Goal: Task Accomplishment & Management: Manage account settings

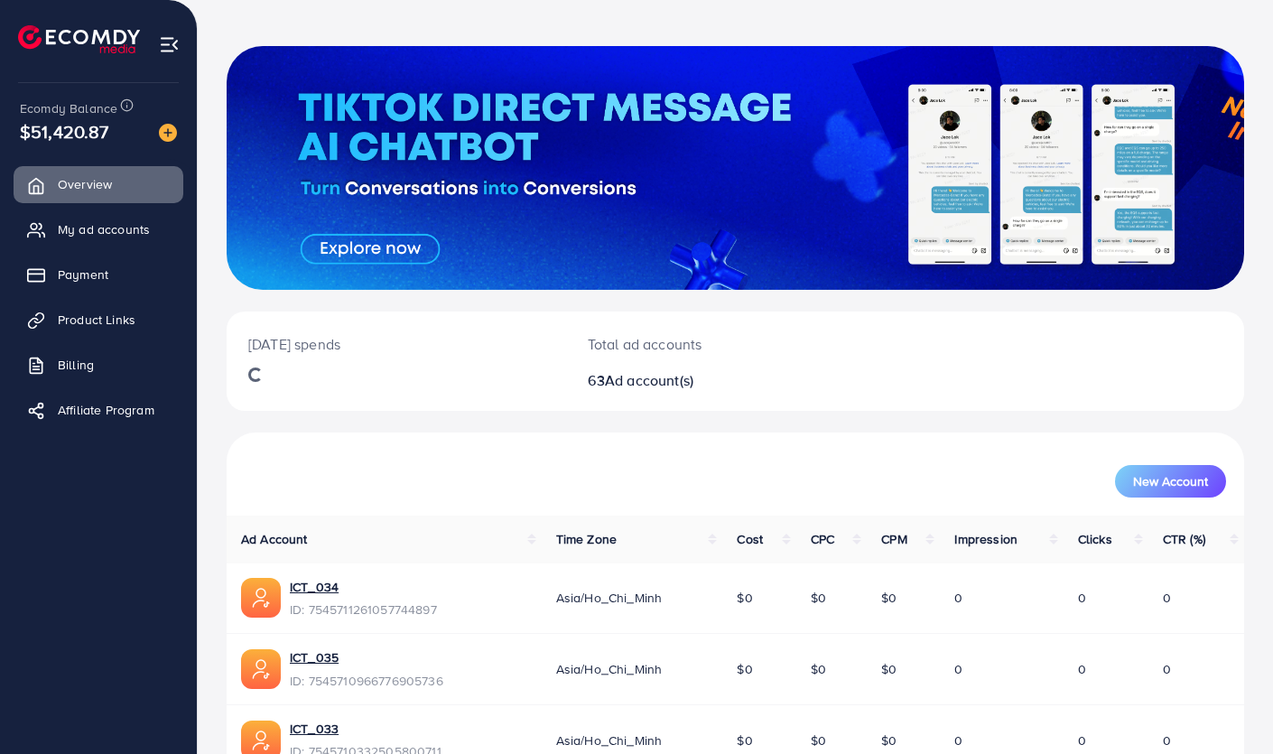
scroll to position [67, 0]
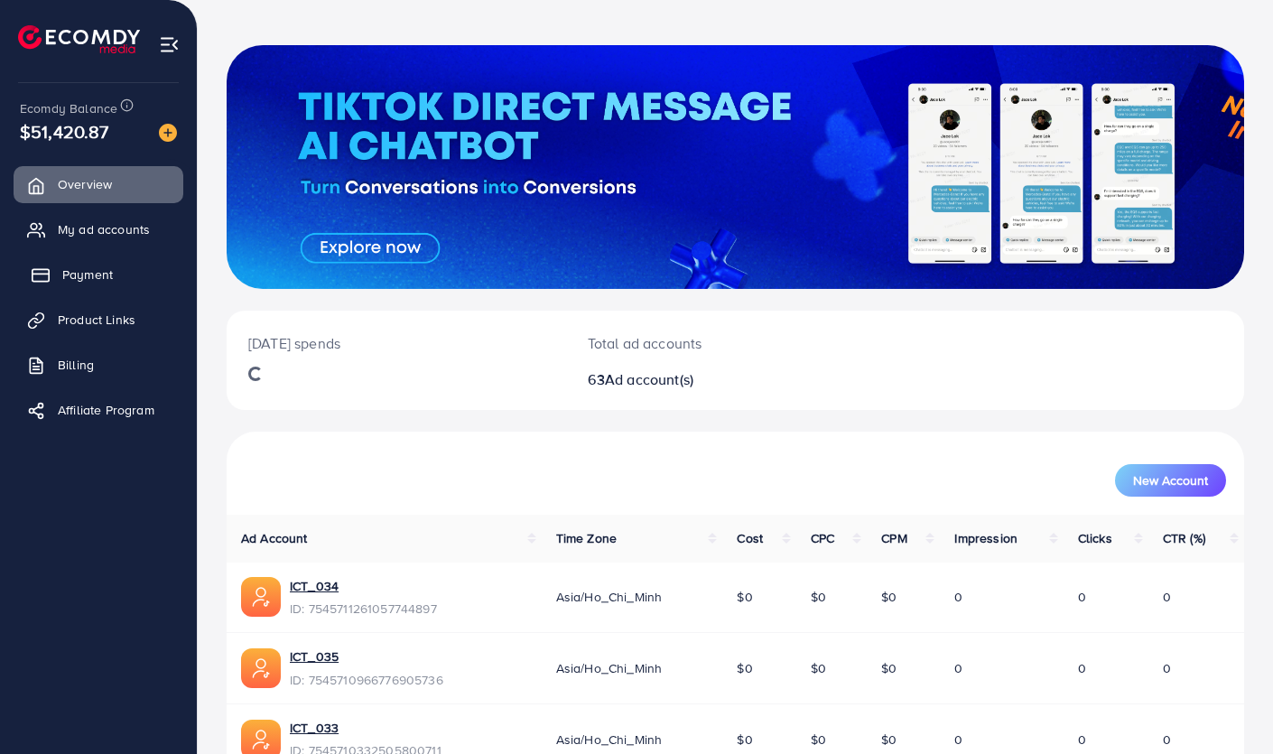
click at [81, 276] on span "Payment" at bounding box center [87, 274] width 51 height 18
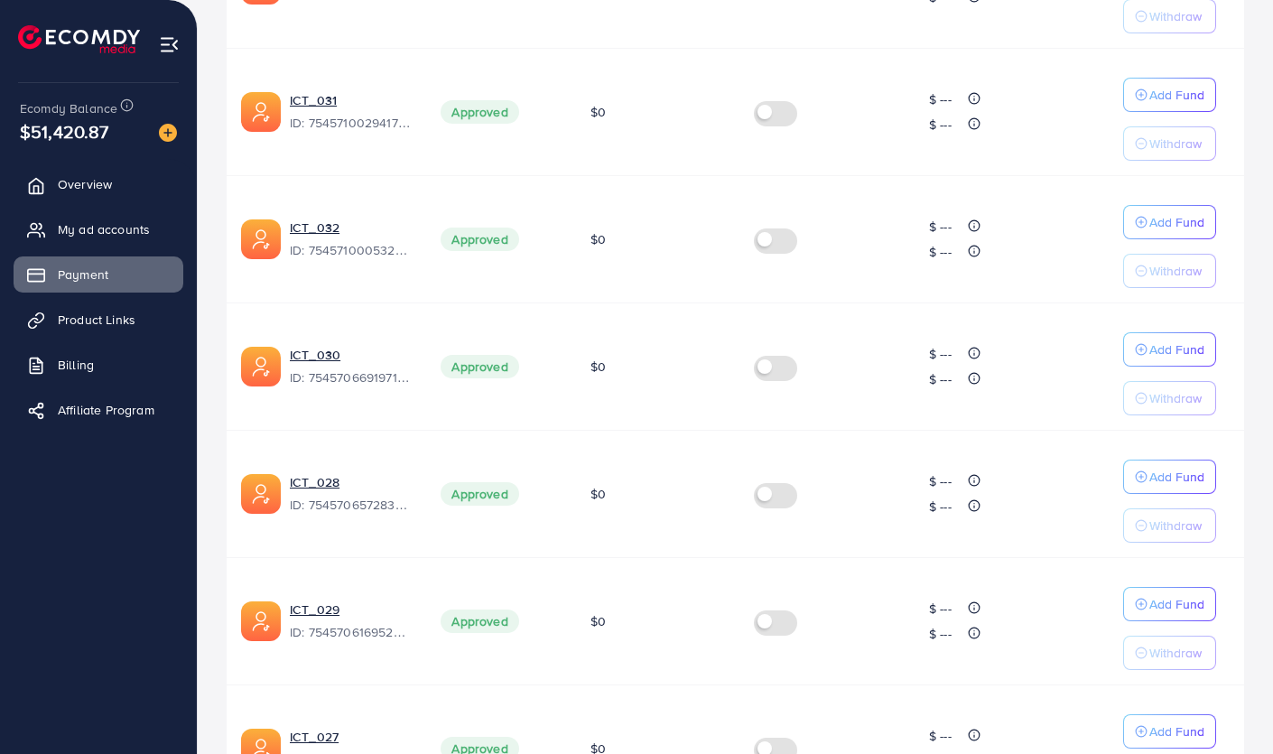
scroll to position [1072, 0]
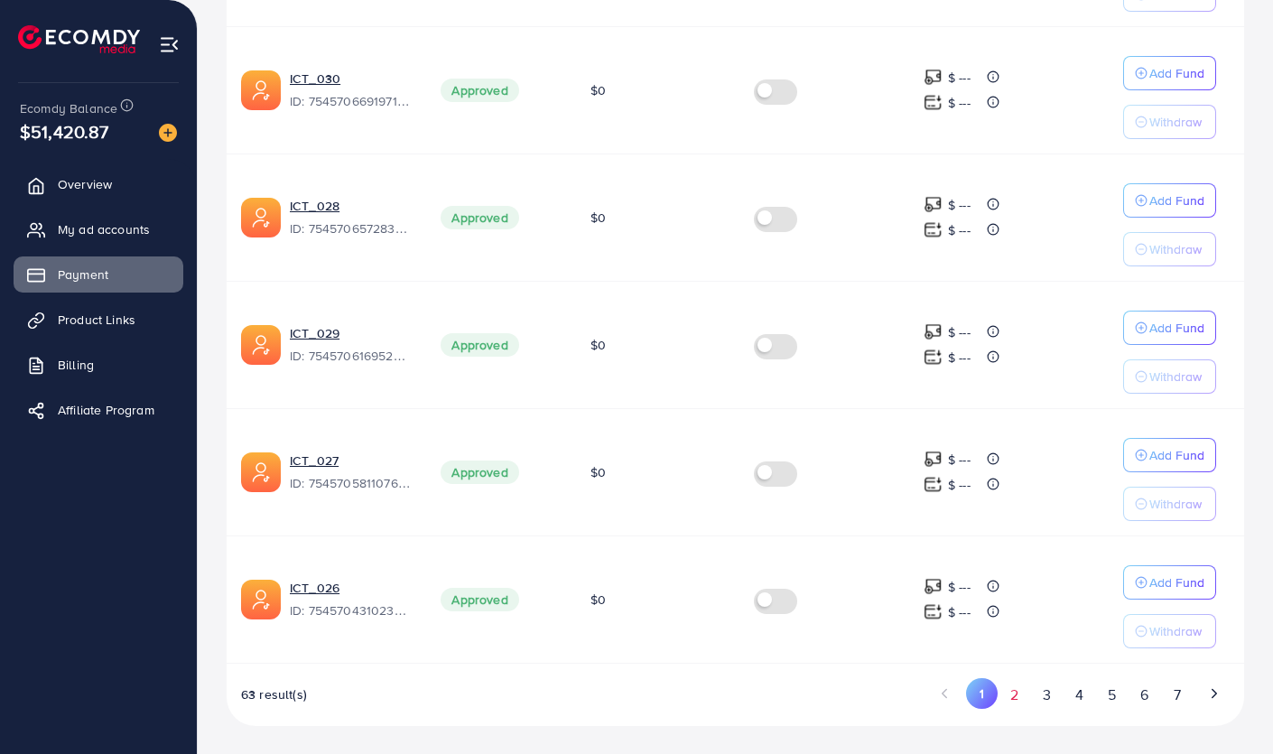
click at [1026, 697] on button "2" at bounding box center [1014, 694] width 33 height 33
click at [781, 600] on label at bounding box center [779, 599] width 51 height 21
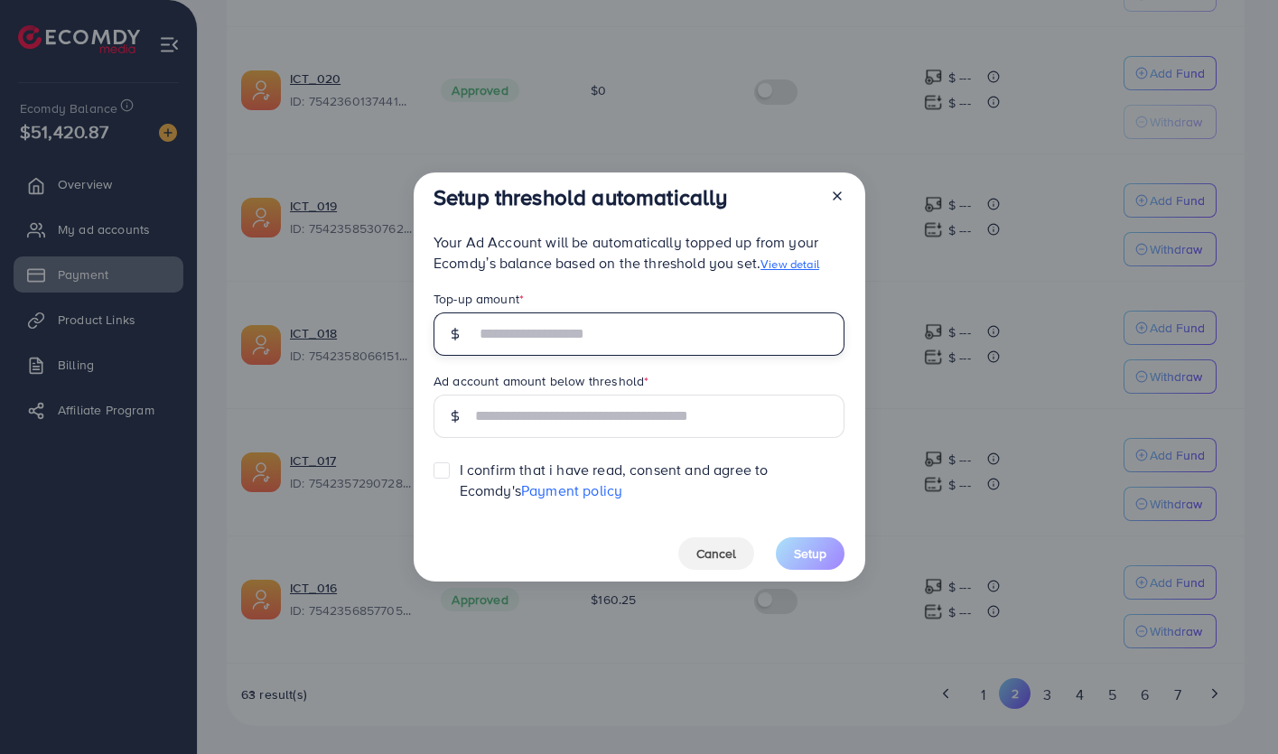
click at [555, 334] on input "text" at bounding box center [659, 333] width 369 height 43
type input "***"
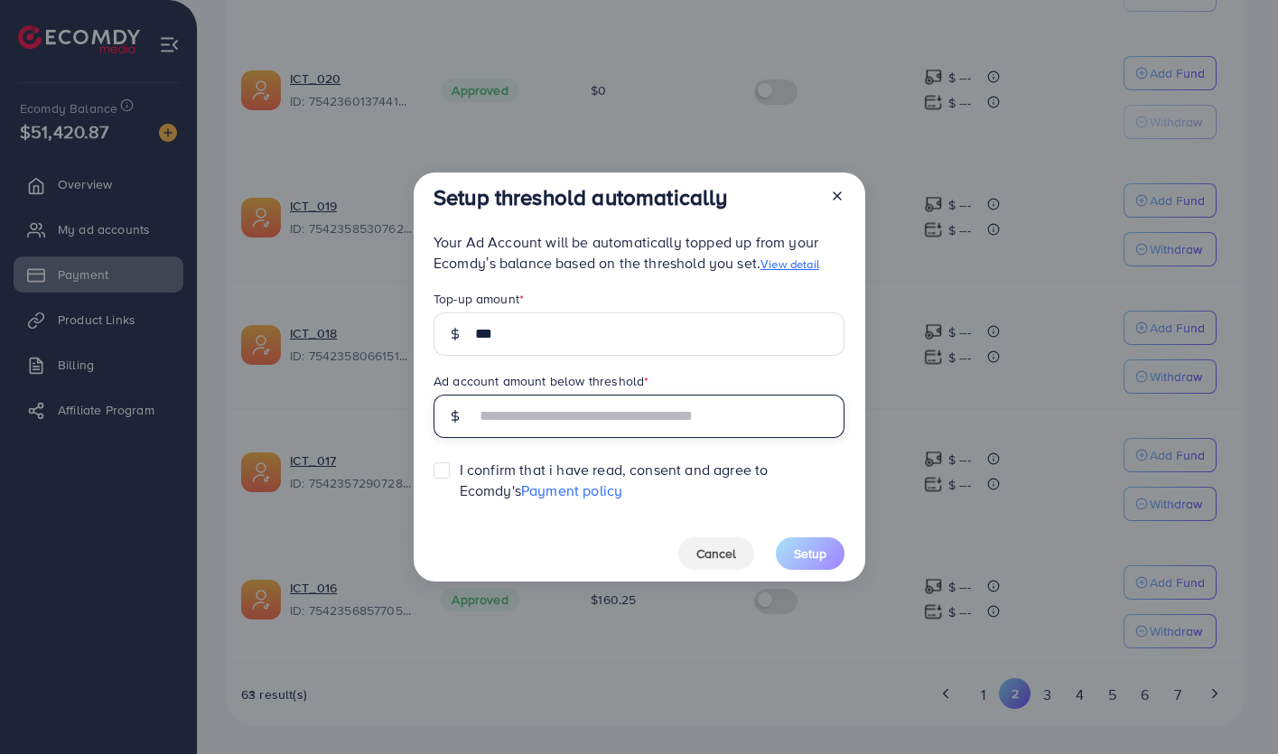
click at [576, 406] on input "text" at bounding box center [659, 416] width 369 height 43
type input "***"
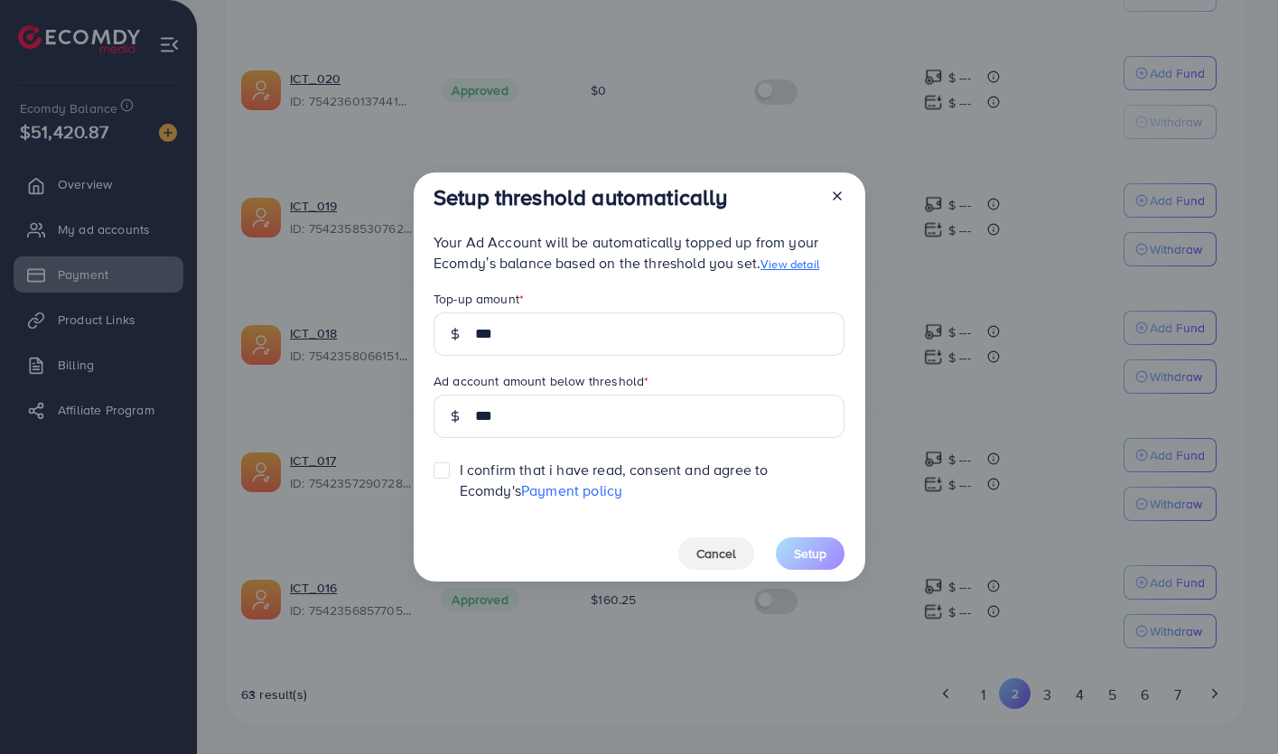
click at [460, 461] on label at bounding box center [460, 461] width 0 height 0
click at [798, 549] on span "Setup" at bounding box center [810, 554] width 33 height 18
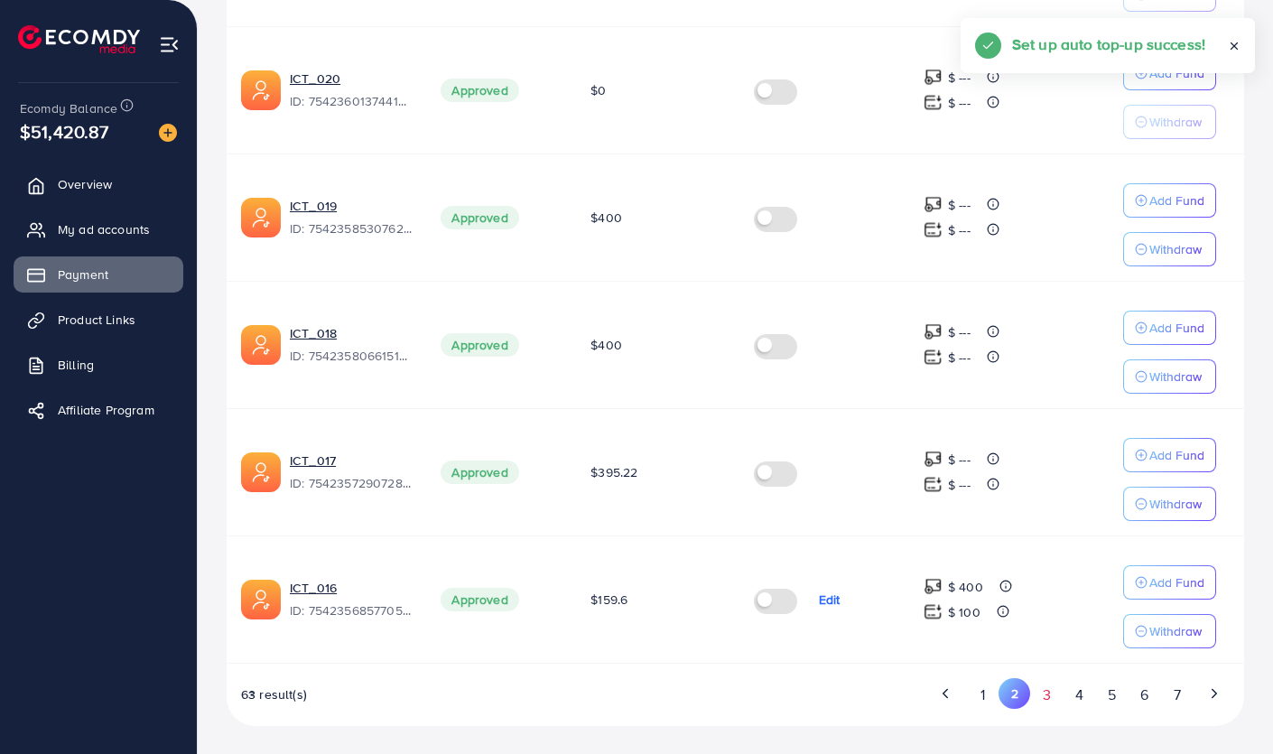
click at [1039, 691] on button "3" at bounding box center [1046, 694] width 33 height 33
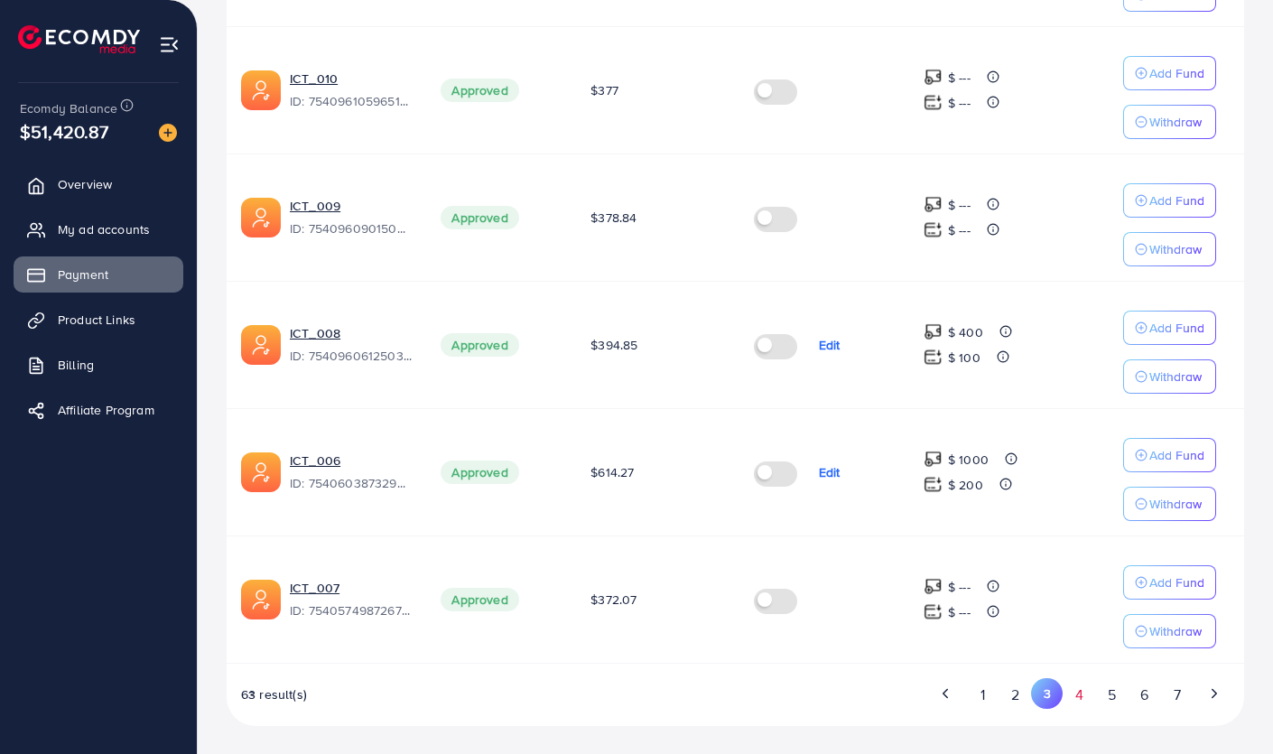
click at [1066, 686] on button "4" at bounding box center [1079, 694] width 33 height 33
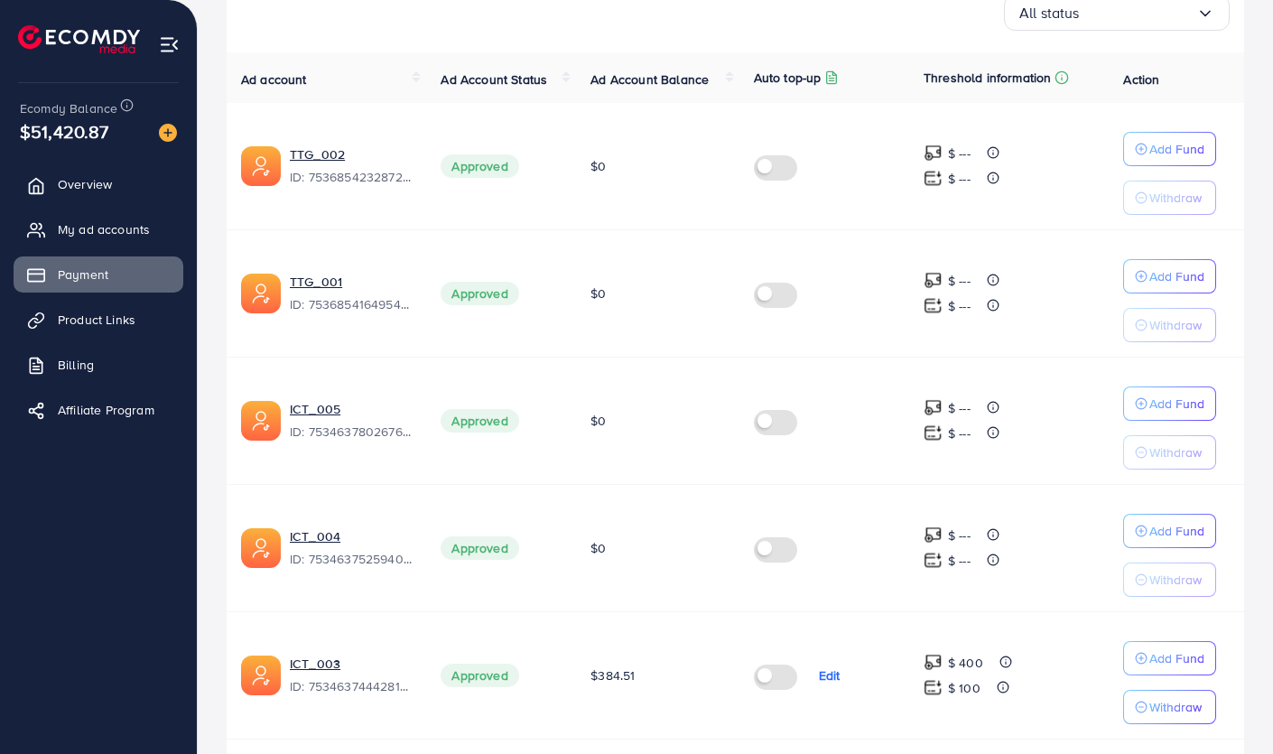
scroll to position [356, 0]
